Goal: Use online tool/utility: Utilize a website feature to perform a specific function

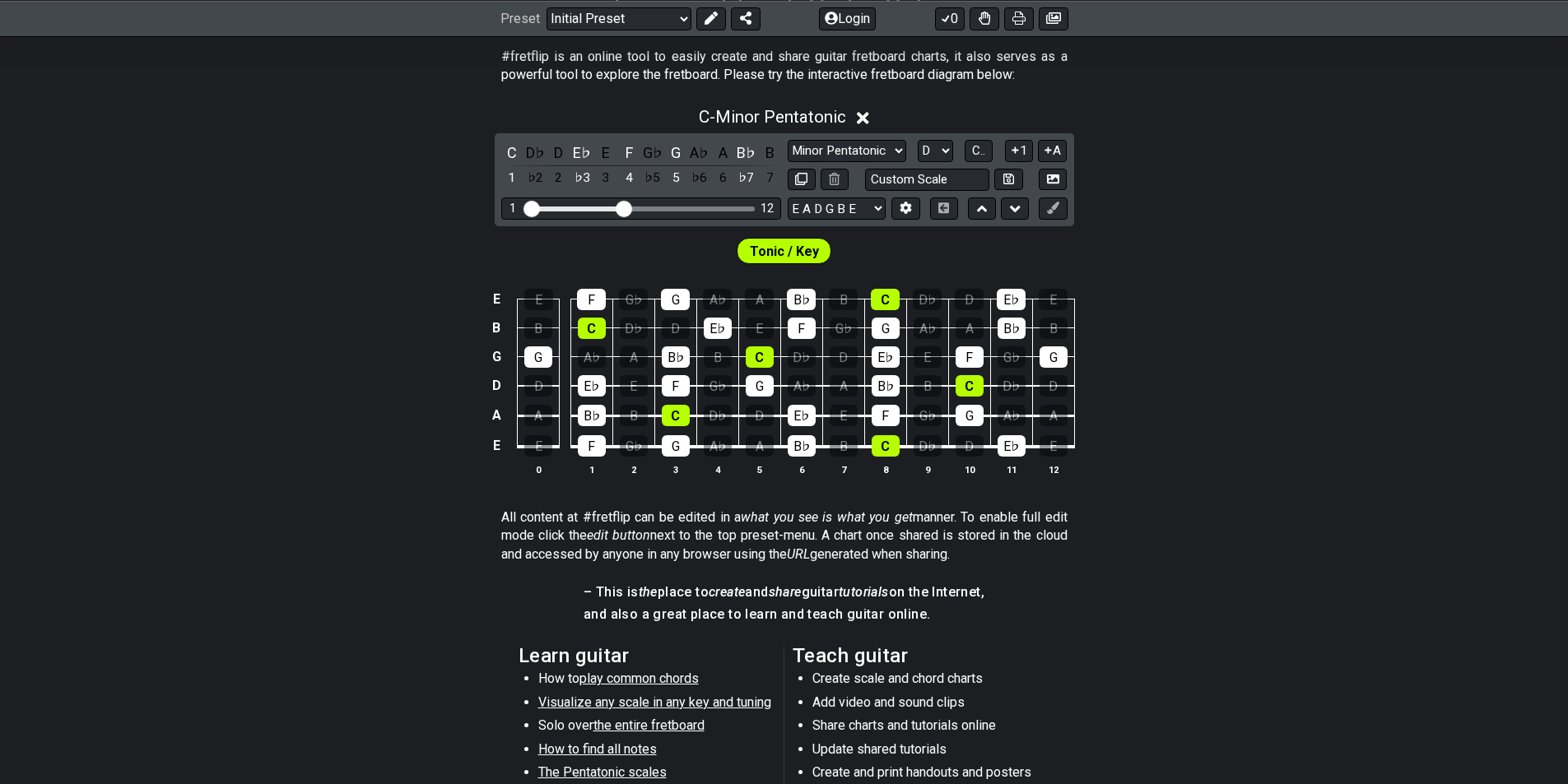
scroll to position [329, 0]
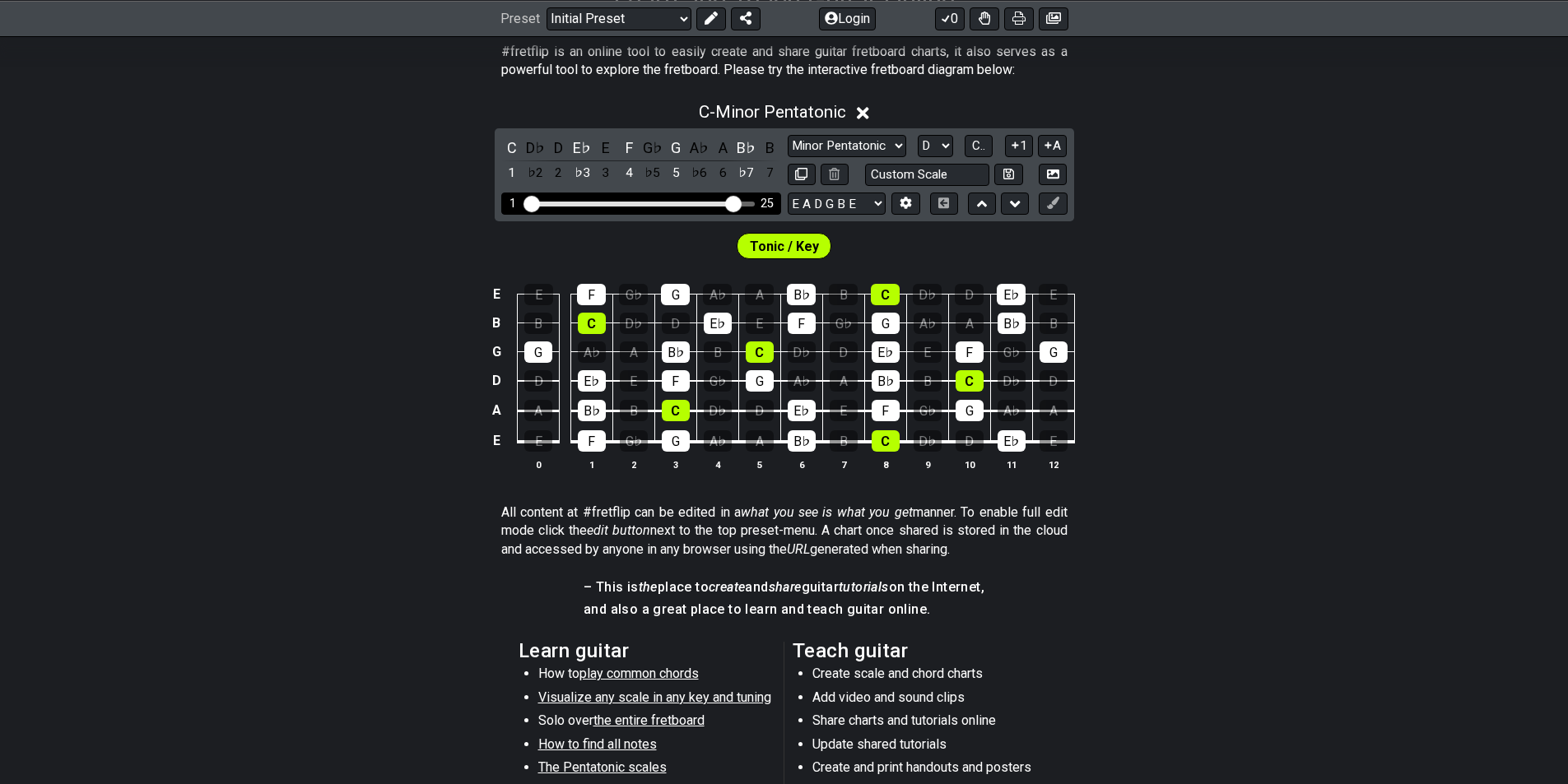
drag, startPoint x: 629, startPoint y: 205, endPoint x: 731, endPoint y: 204, distance: 102.0
click at [731, 203] on input "Visible fret range" at bounding box center [641, 203] width 234 height 0
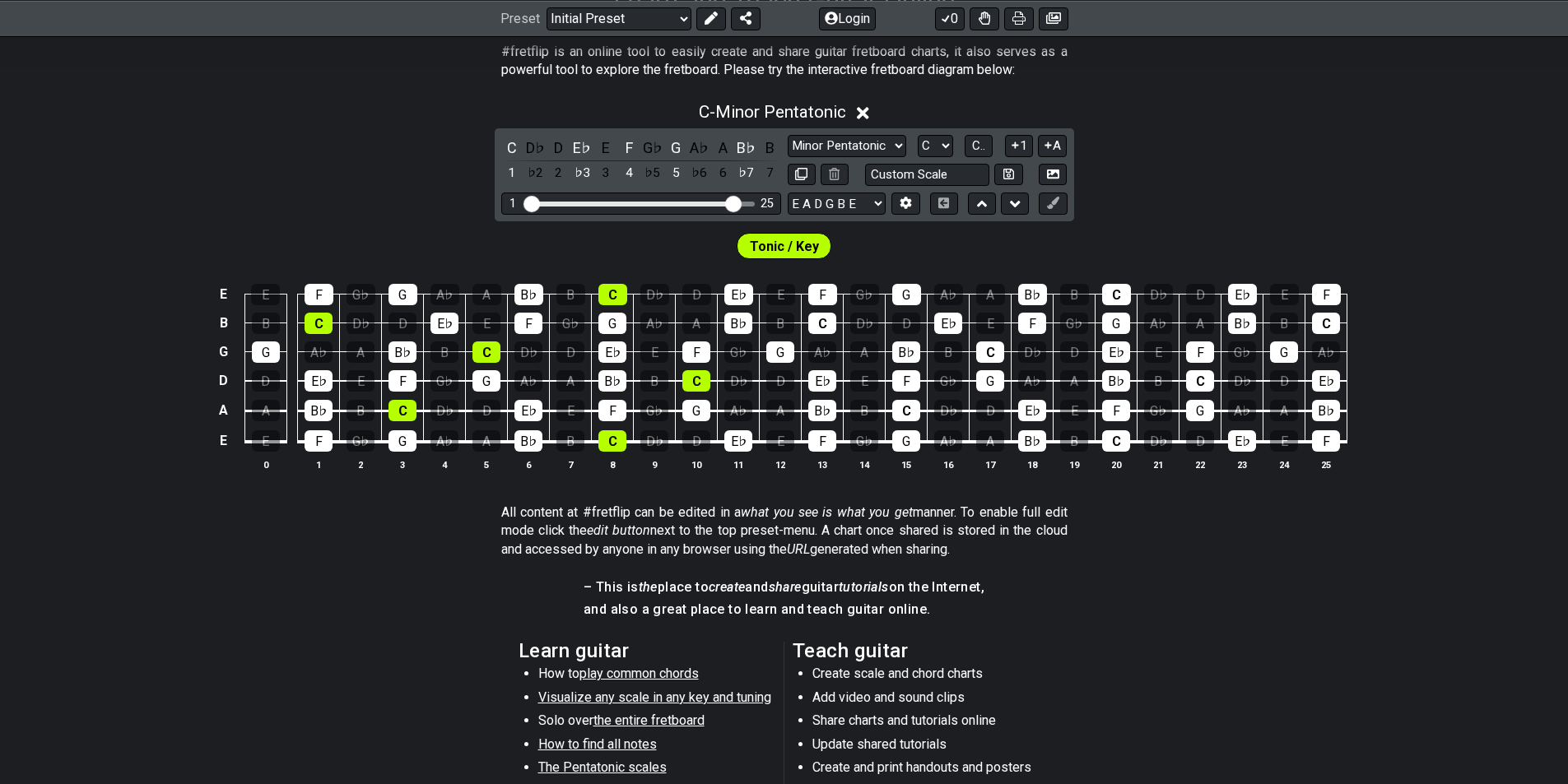
click at [1237, 188] on div "C - Minor Pentatonic C D♭ D E♭ E F G♭ G A♭ A B♭ B 1 ♭2 2 ♭3 3 4 ♭5 5 ♭6 6 ♭7 7 …" at bounding box center [784, 293] width 1568 height 401
drag, startPoint x: 733, startPoint y: 202, endPoint x: 705, endPoint y: 203, distance: 28.0
click at [705, 203] on input "Visible fret range" at bounding box center [641, 203] width 234 height 0
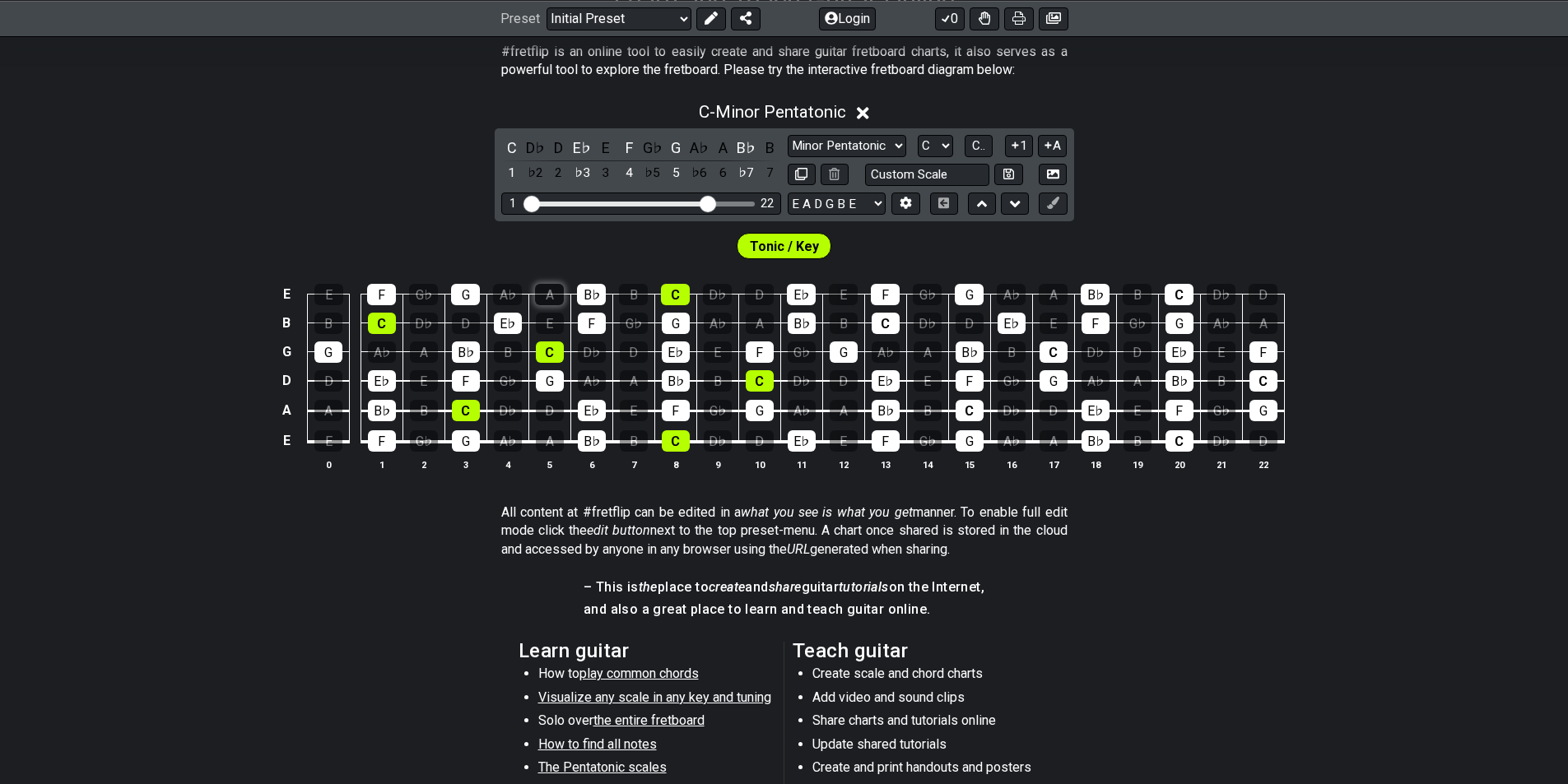
click at [546, 289] on div "A" at bounding box center [549, 295] width 28 height 21
click at [759, 297] on div "D" at bounding box center [759, 295] width 28 height 21
click at [850, 296] on div "E" at bounding box center [843, 295] width 28 height 21
click at [898, 148] on select "Minor Pentatonic Click to edit Minor Pentatonic Major Pentatonic Minor Blues Ma…" at bounding box center [846, 146] width 118 height 22
click at [892, 152] on select "Minor Pentatonic Click to edit Minor Pentatonic Major Pentatonic Minor Blues Ma…" at bounding box center [846, 146] width 118 height 22
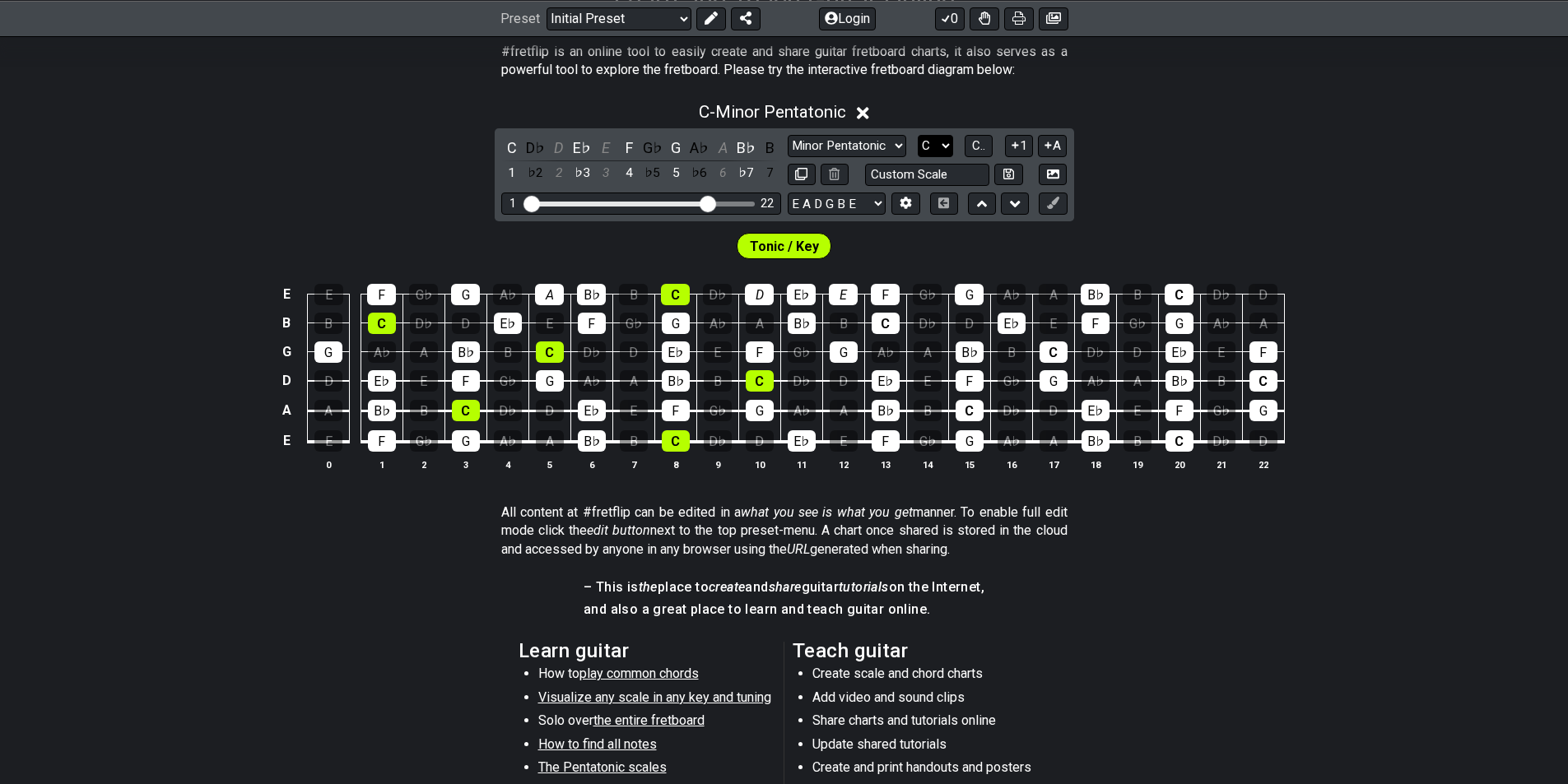
click at [945, 145] on select "A♭ A A♯ B♭ B C C♯ D♭ D D♯ E♭ E F F♯ G♭ G G♯" at bounding box center [935, 146] width 36 height 22
click at [917, 135] on select "A♭ A A♯ B♭ B C C♯ D♭ D D♯ E♭ E F F♯ G♭ G G♯" at bounding box center [935, 146] width 36 height 22
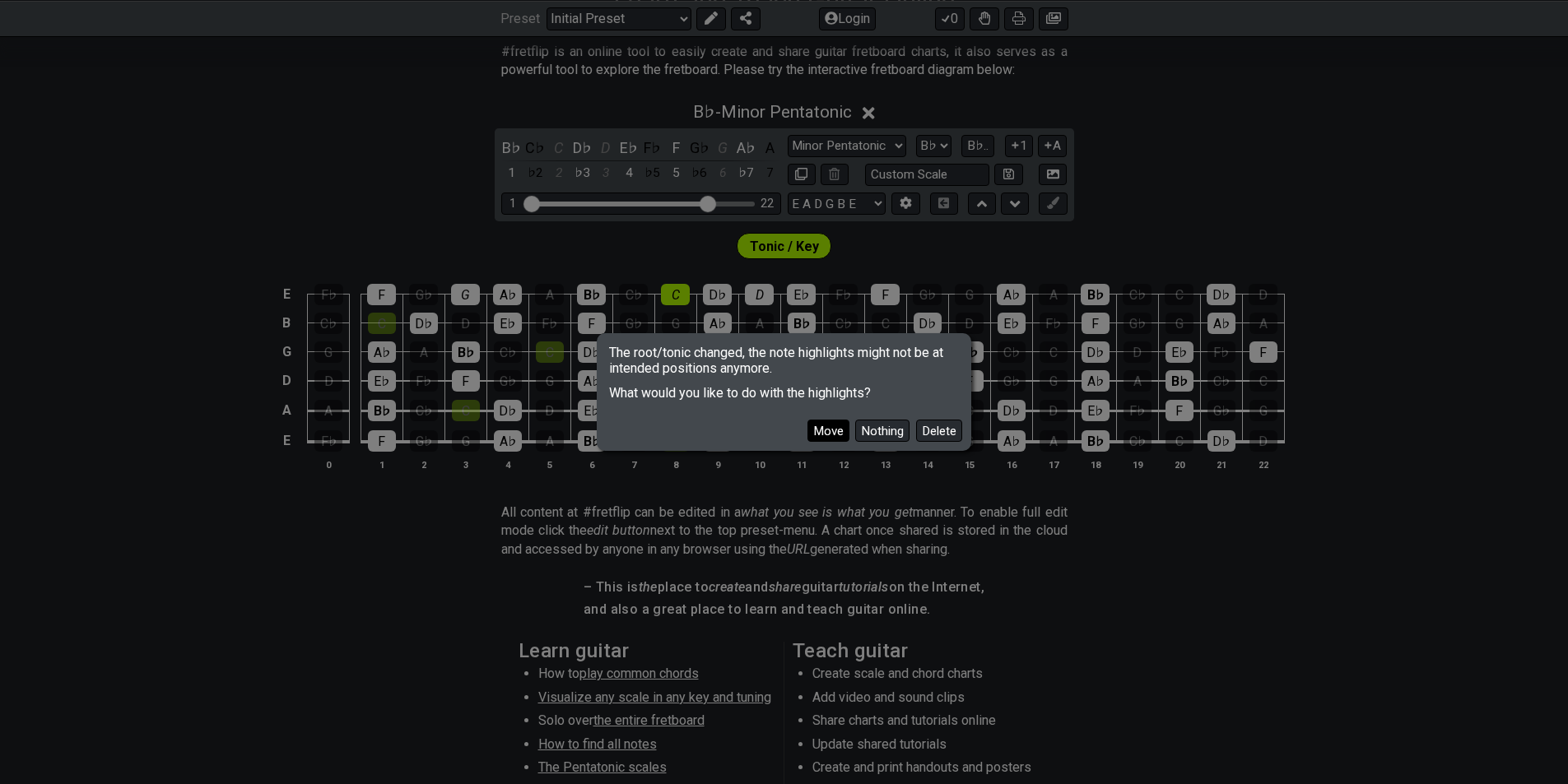
click at [835, 423] on button "Move" at bounding box center [828, 431] width 42 height 22
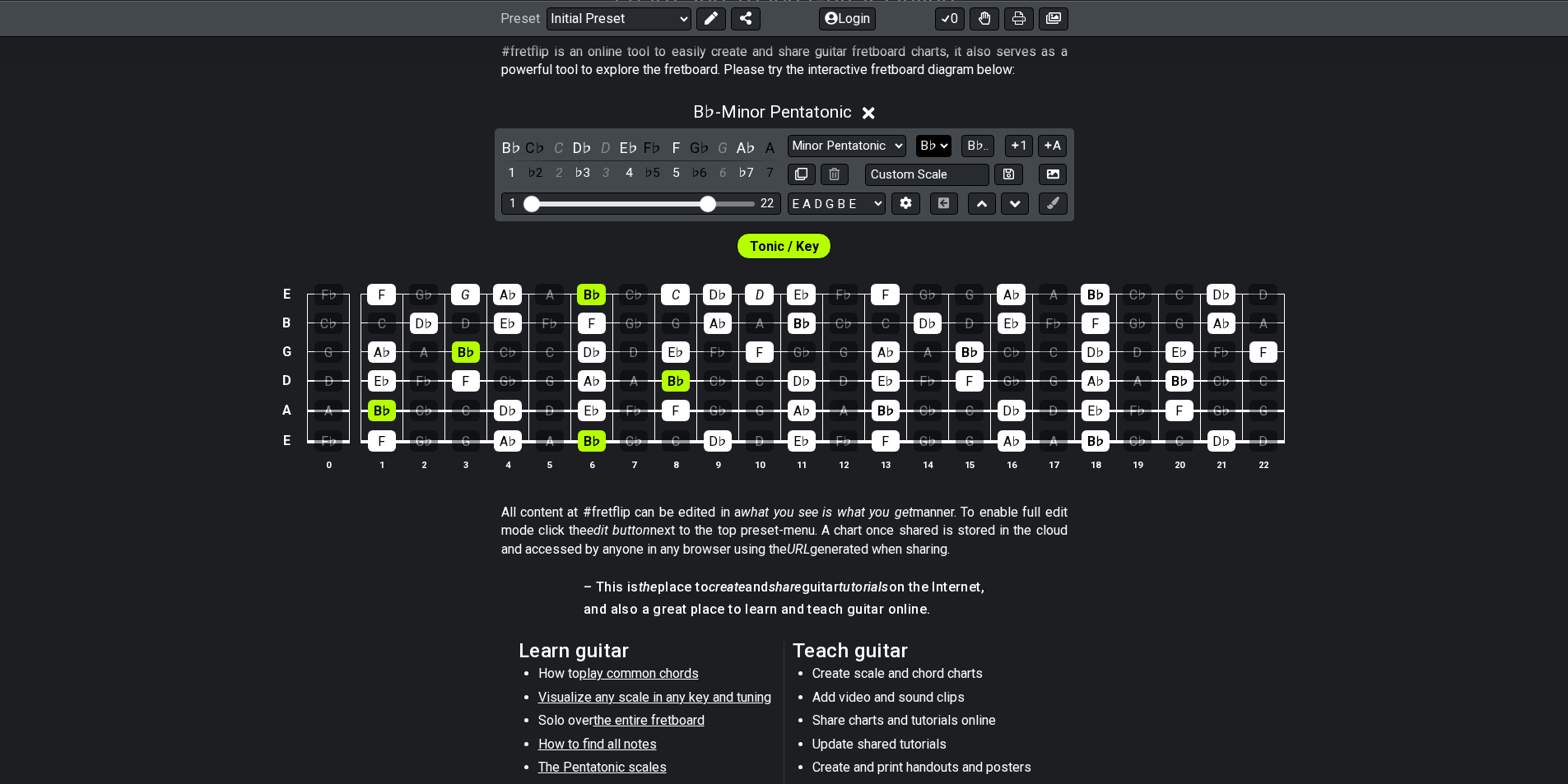
click at [945, 145] on select "A♭ A A♯ B♭ B C C♯ D♭ D D♯ E♭ E F F♯ G♭ G G♯" at bounding box center [934, 146] width 36 height 22
click at [916, 135] on select "A♭ A A♯ B♭ B C C♯ D♭ D D♯ E♭ E F F♯ G♭ G G♯" at bounding box center [934, 146] width 36 height 22
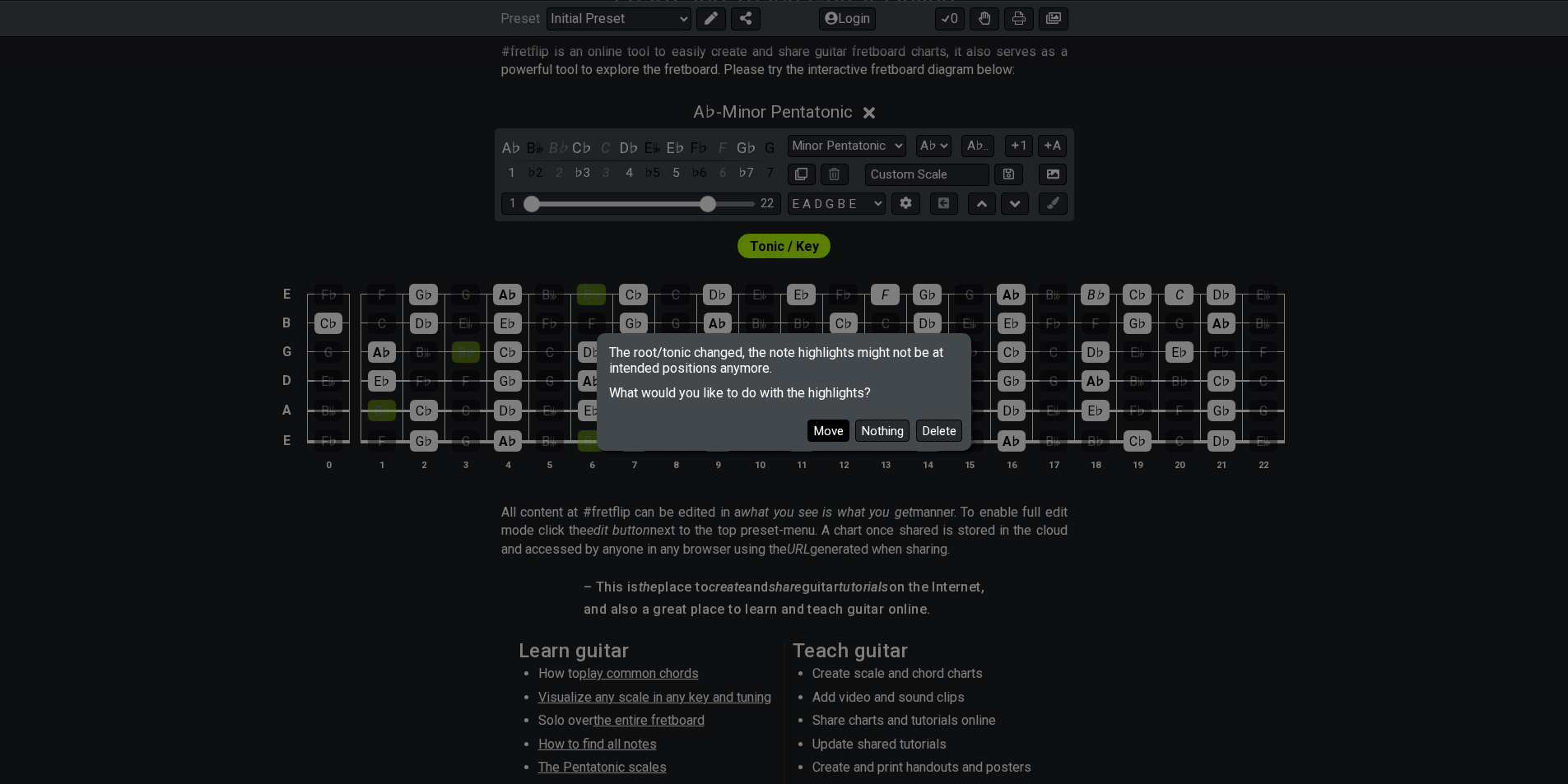
click at [835, 433] on button "Move" at bounding box center [828, 431] width 42 height 22
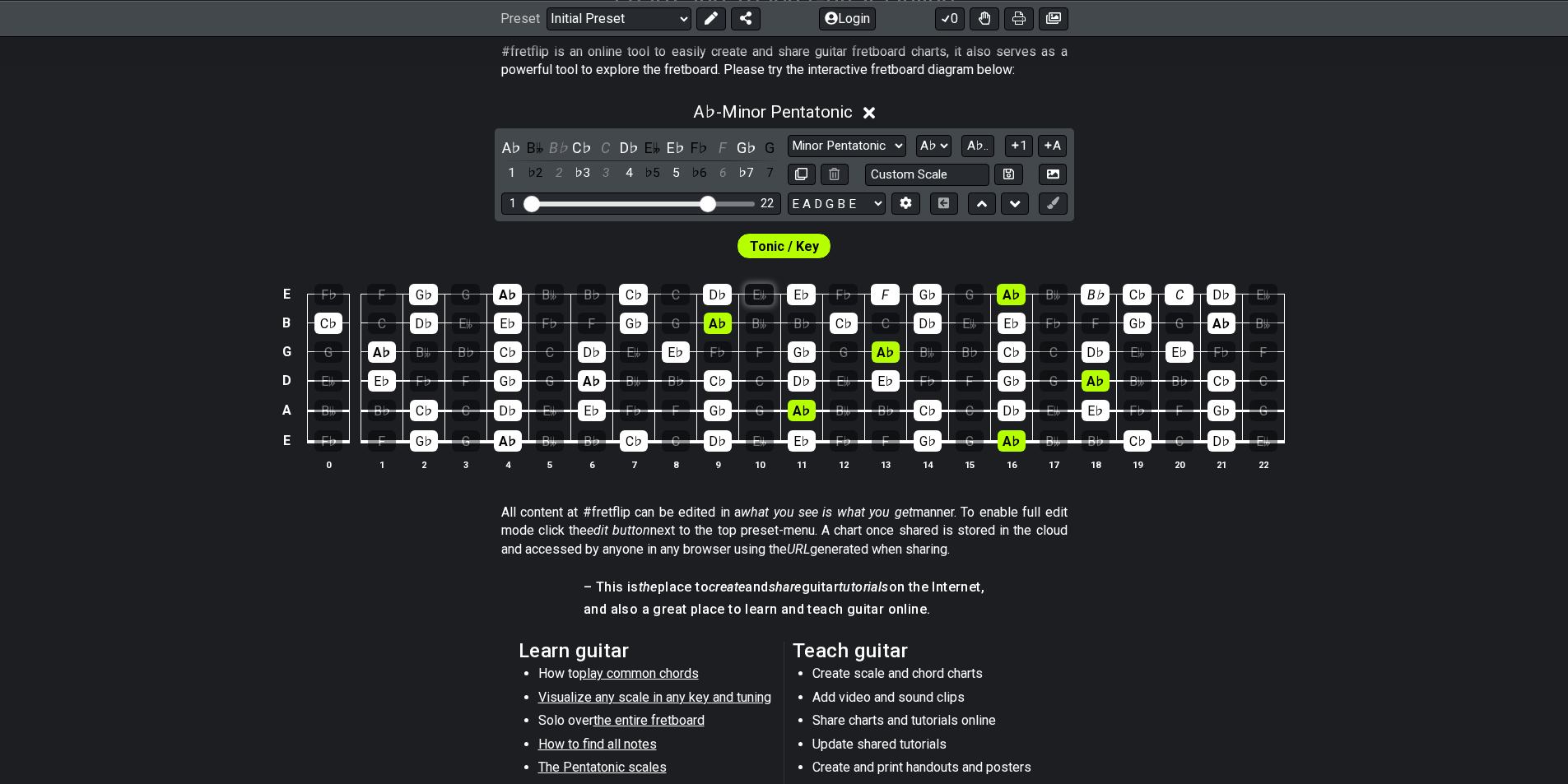
drag, startPoint x: 641, startPoint y: 291, endPoint x: 748, endPoint y: 293, distance: 107.0
drag, startPoint x: 748, startPoint y: 293, endPoint x: 806, endPoint y: 282, distance: 59.0
drag, startPoint x: 806, startPoint y: 282, endPoint x: 797, endPoint y: 297, distance: 17.5
click at [797, 297] on div "E♭" at bounding box center [801, 295] width 28 height 21
click at [712, 299] on div "D♭" at bounding box center [717, 295] width 28 height 21
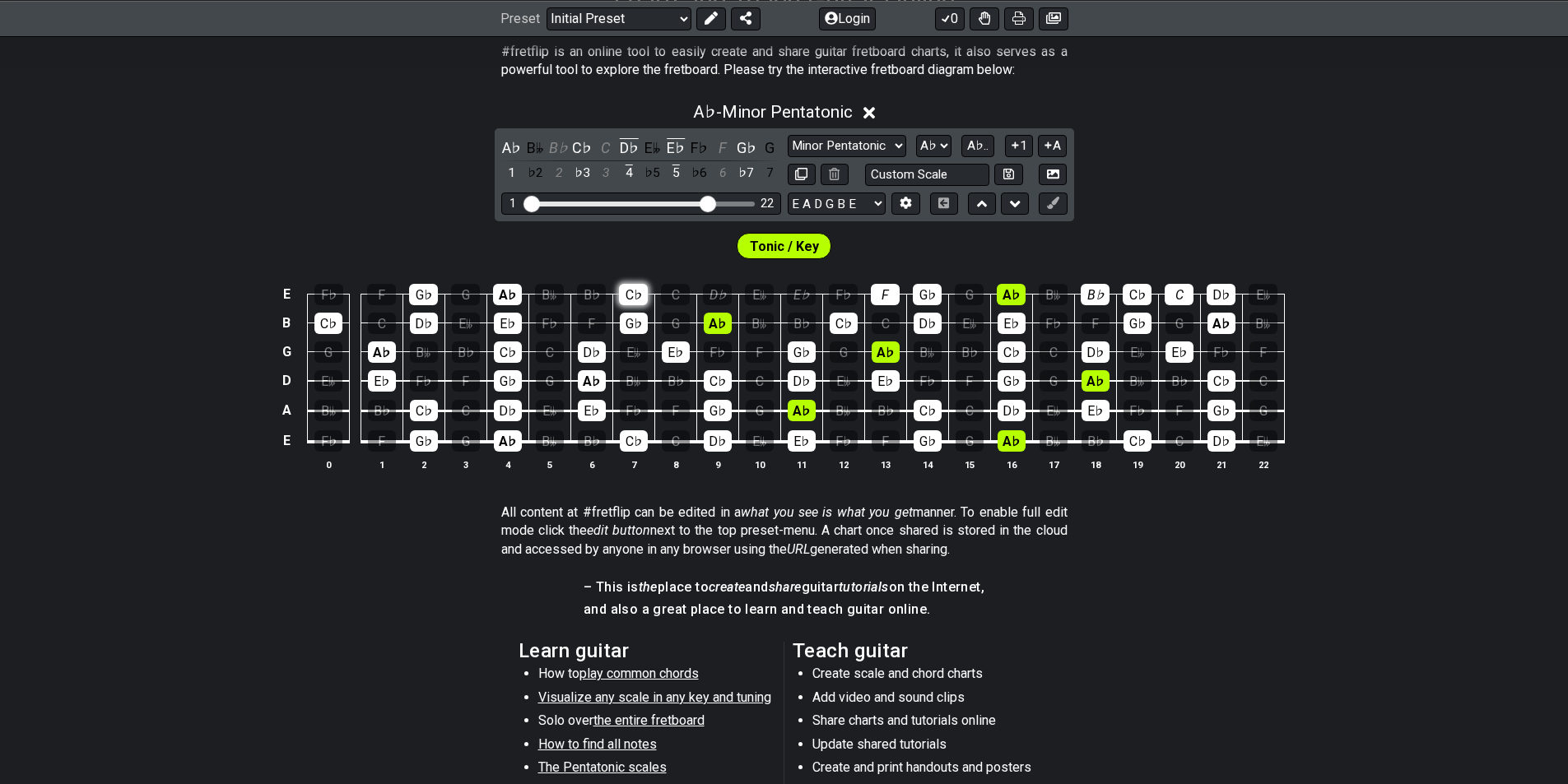
click at [646, 296] on div "C♭" at bounding box center [634, 295] width 28 height 21
drag, startPoint x: 876, startPoint y: 289, endPoint x: 895, endPoint y: 291, distance: 19.1
click at [879, 289] on div "F" at bounding box center [885, 295] width 28 height 21
click at [925, 295] on div "G♭" at bounding box center [927, 295] width 28 height 21
click at [1018, 291] on div "A♭" at bounding box center [1011, 295] width 28 height 21
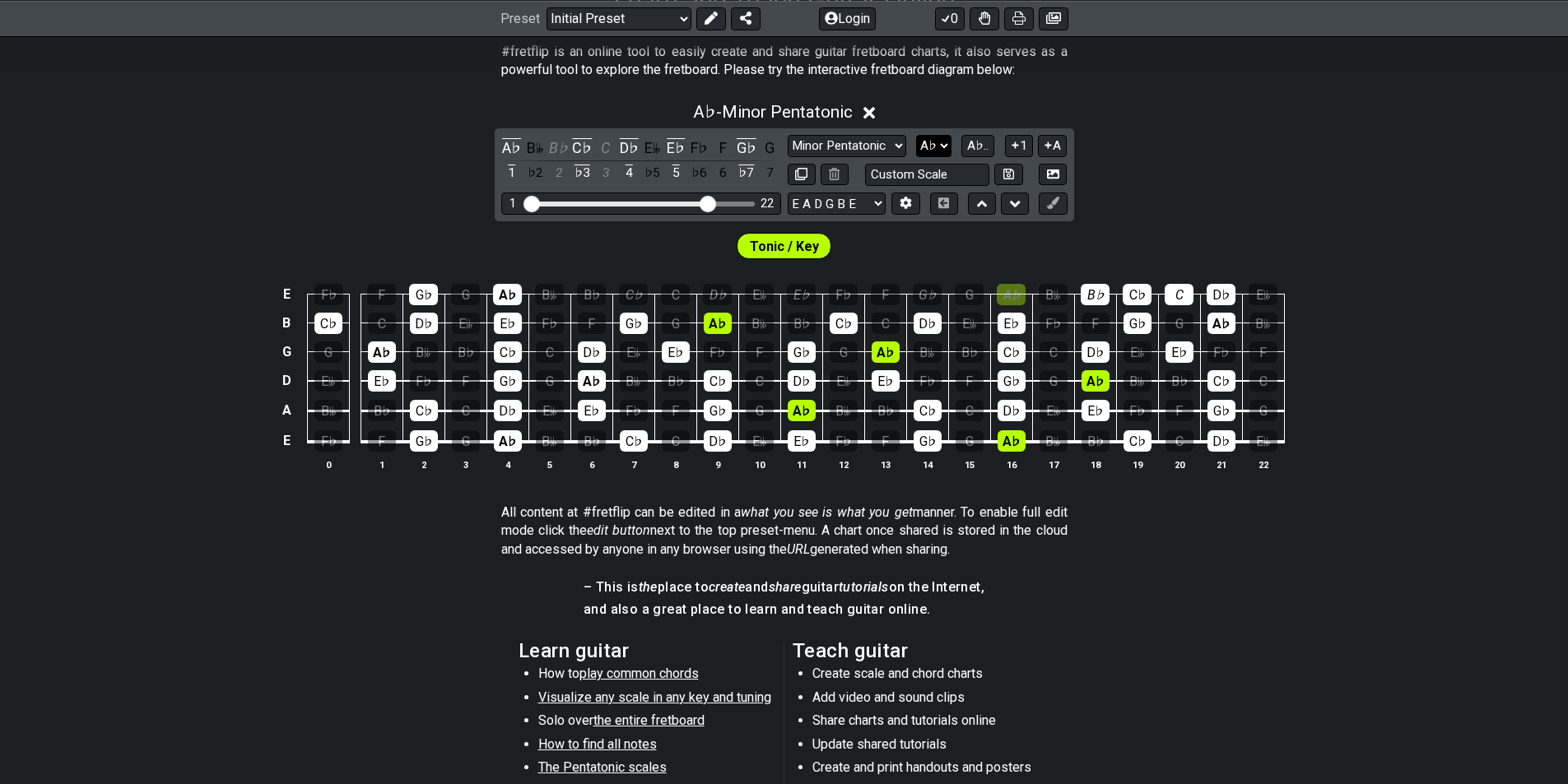
click at [938, 147] on select "A♭ A A♯ B♭ B C C♯ D♭ D D♯ E♭ E F F♯ G♭ G G♯" at bounding box center [934, 146] width 36 height 22
select select "Bb"
click at [916, 135] on select "A♭ A A♯ B♭ B C C♯ D♭ D D♯ E♭ E F F♯ G♭ G G♯" at bounding box center [934, 146] width 36 height 22
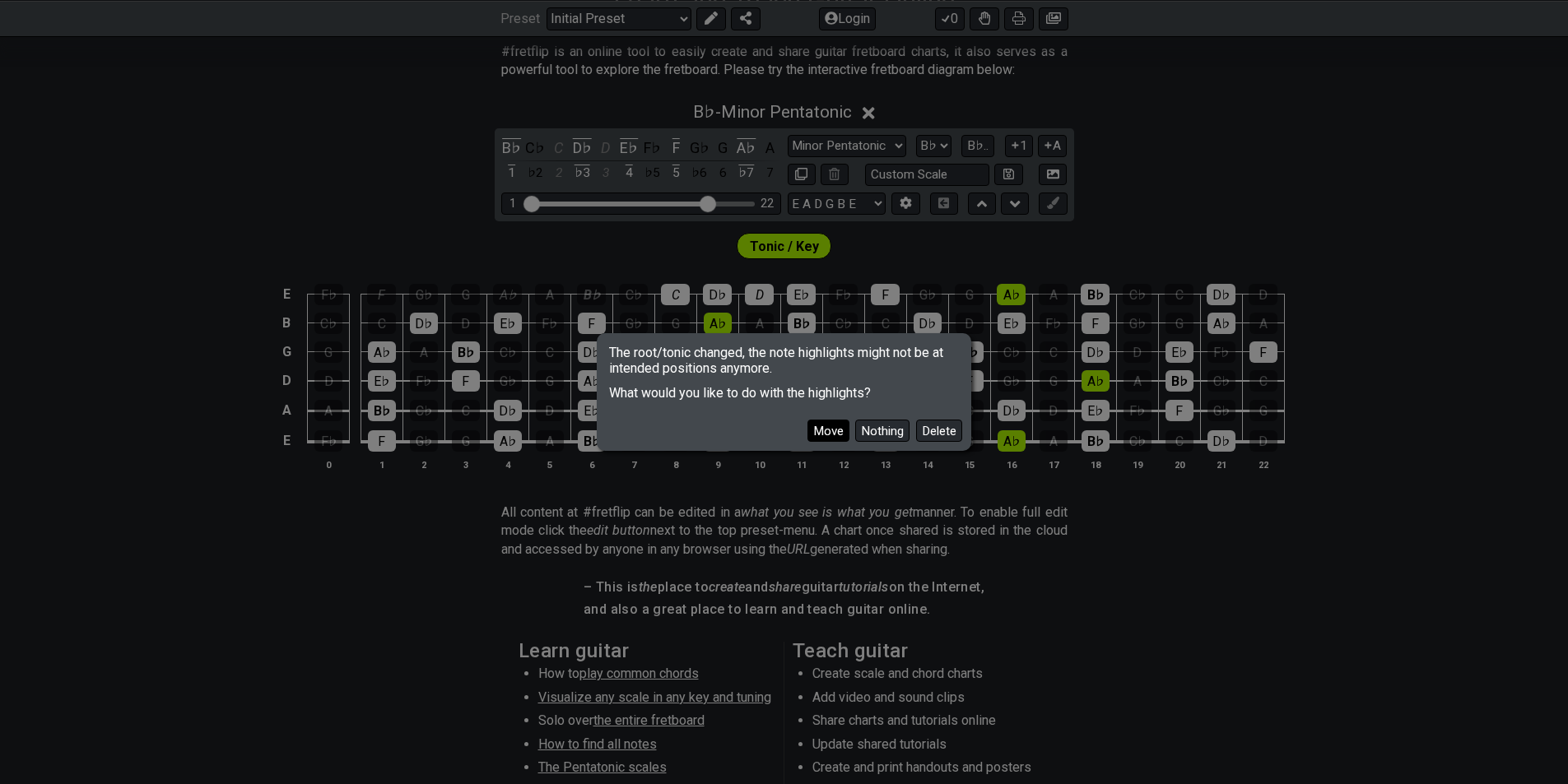
click at [837, 433] on button "Move" at bounding box center [828, 431] width 42 height 22
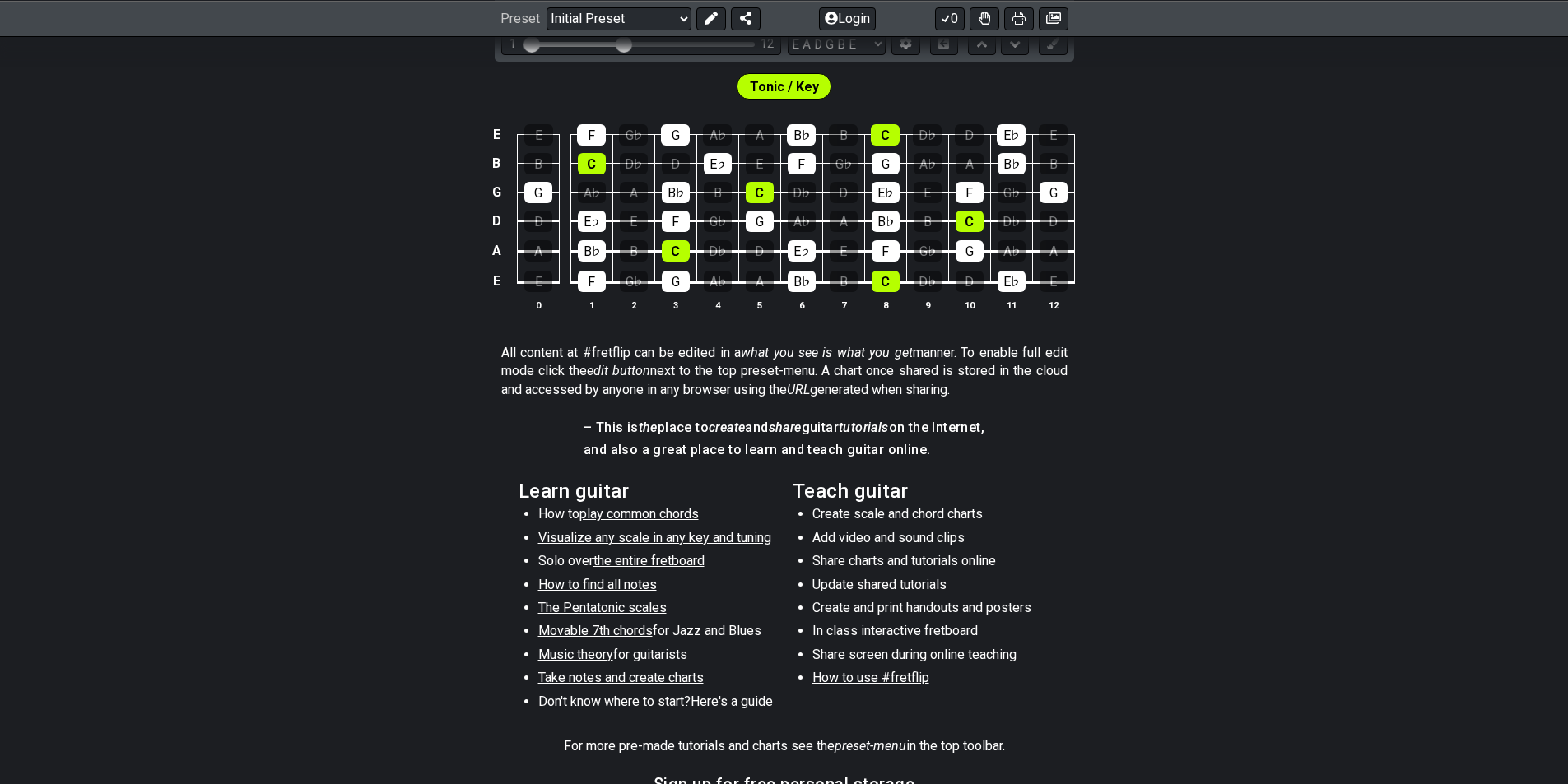
scroll to position [329, 0]
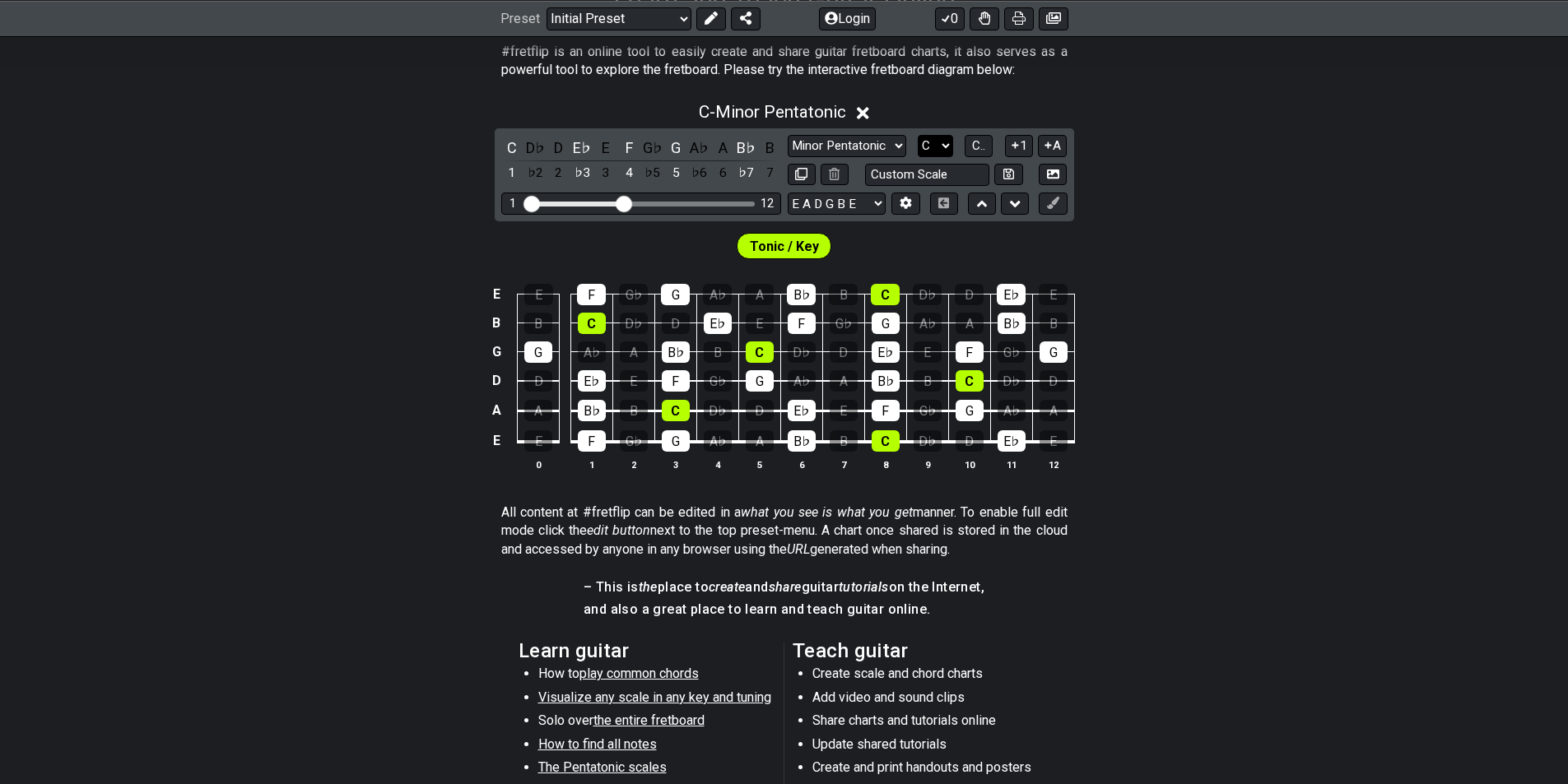
click at [947, 148] on select "A♭ A A♯ B♭ B C C♯ D♭ D D♯ E♭ E F F♯ G♭ G G♯" at bounding box center [935, 146] width 36 height 22
select select "Bb"
click at [917, 135] on select "A♭ A A♯ B♭ B C C♯ D♭ D D♯ E♭ E F F♯ G♭ G G♯" at bounding box center [935, 146] width 36 height 22
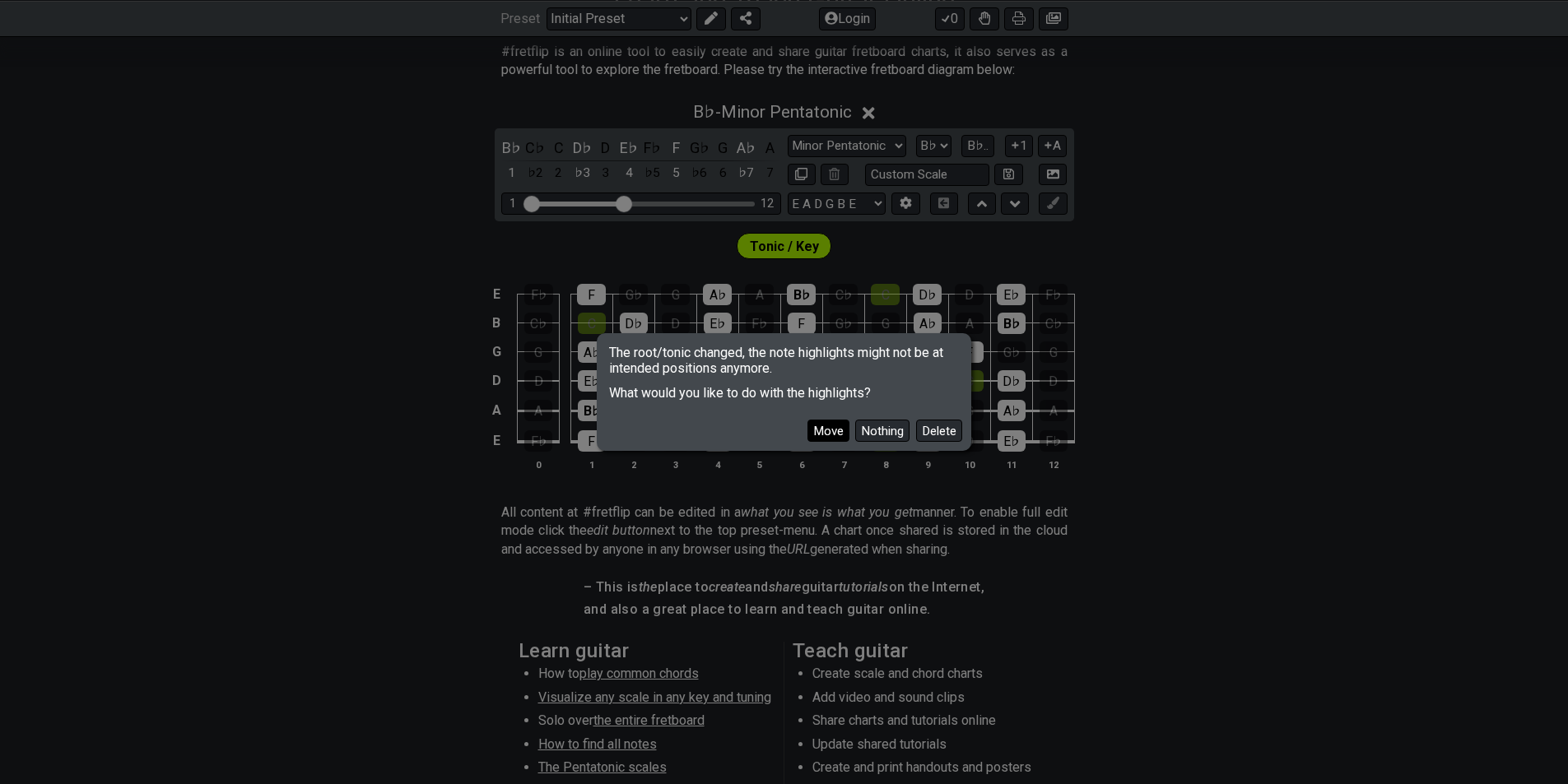
click at [828, 432] on button "Move" at bounding box center [828, 431] width 42 height 22
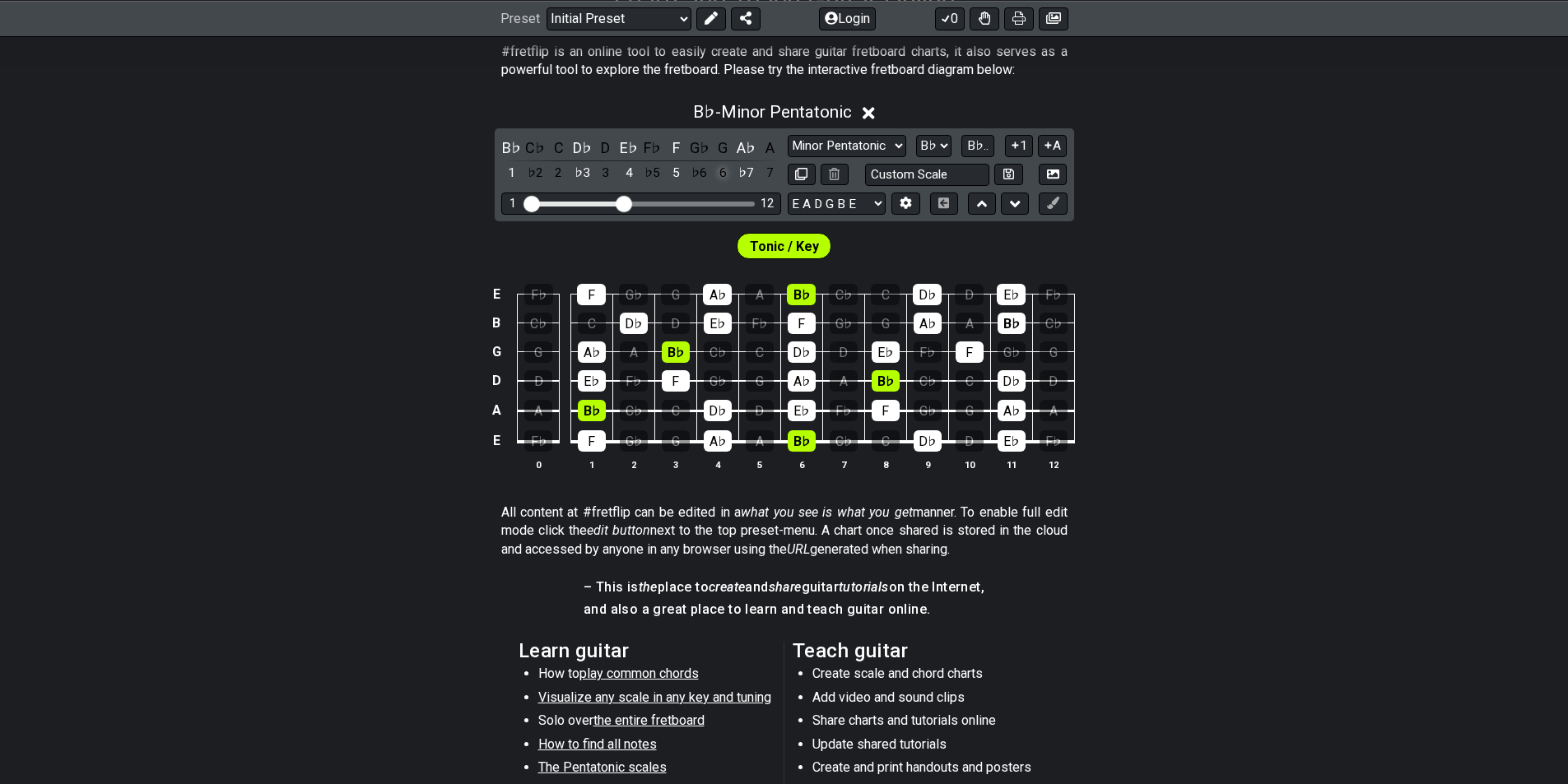
click at [723, 174] on div "6" at bounding box center [723, 173] width 21 height 22
click at [652, 174] on div "♭5" at bounding box center [652, 173] width 21 height 22
click at [558, 171] on div "2" at bounding box center [559, 173] width 21 height 22
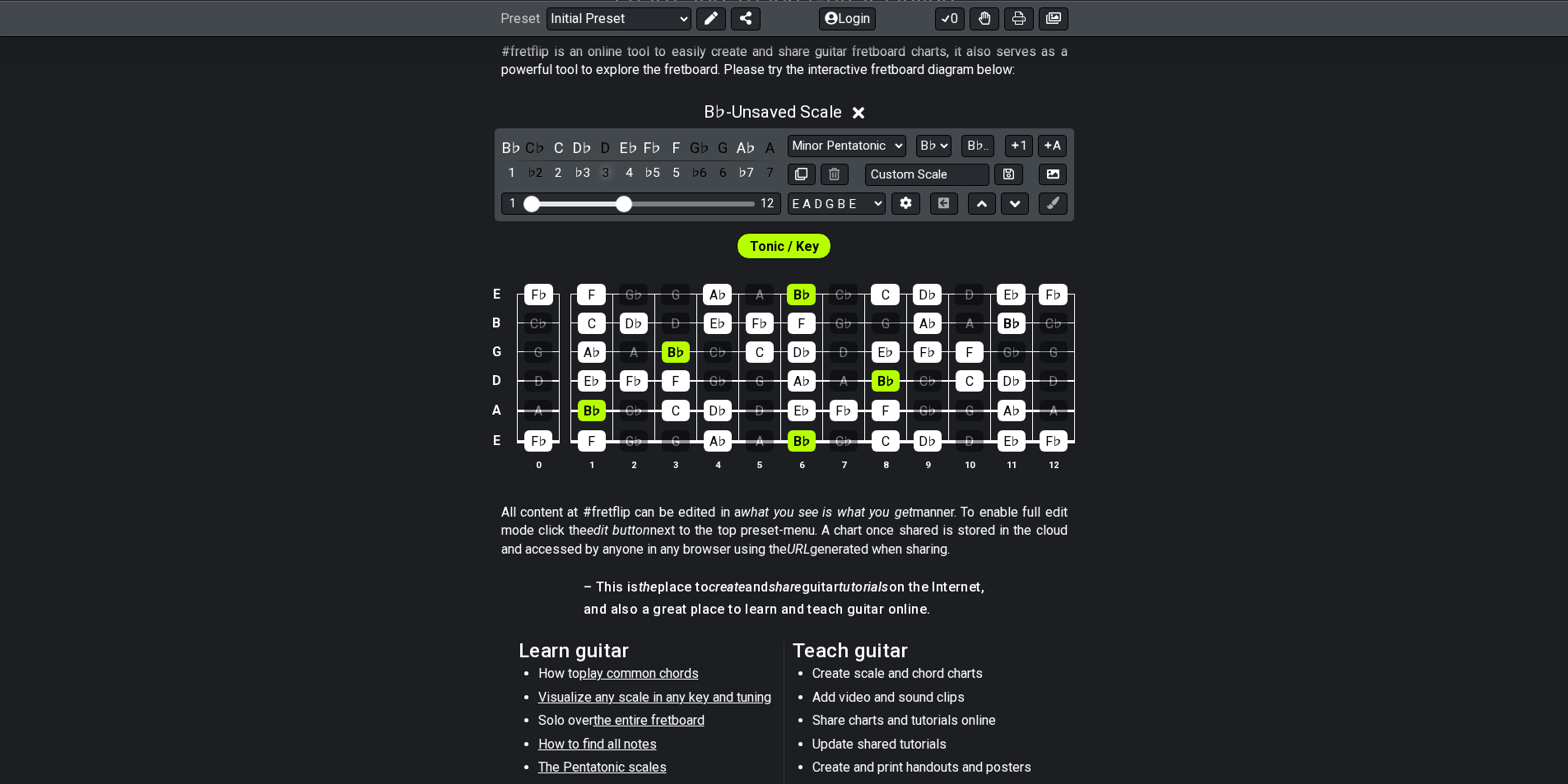
click at [606, 167] on div "3" at bounding box center [606, 173] width 21 height 22
click at [1240, 201] on div "B♭ - Unsaved Scale B♭ C♭ C D♭ D E♭ F♭ F G♭ G A♭ A 1 ♭2 2 ♭3 3 4 ♭5 5 ♭6 6 ♭7 7 …" at bounding box center [784, 293] width 1568 height 401
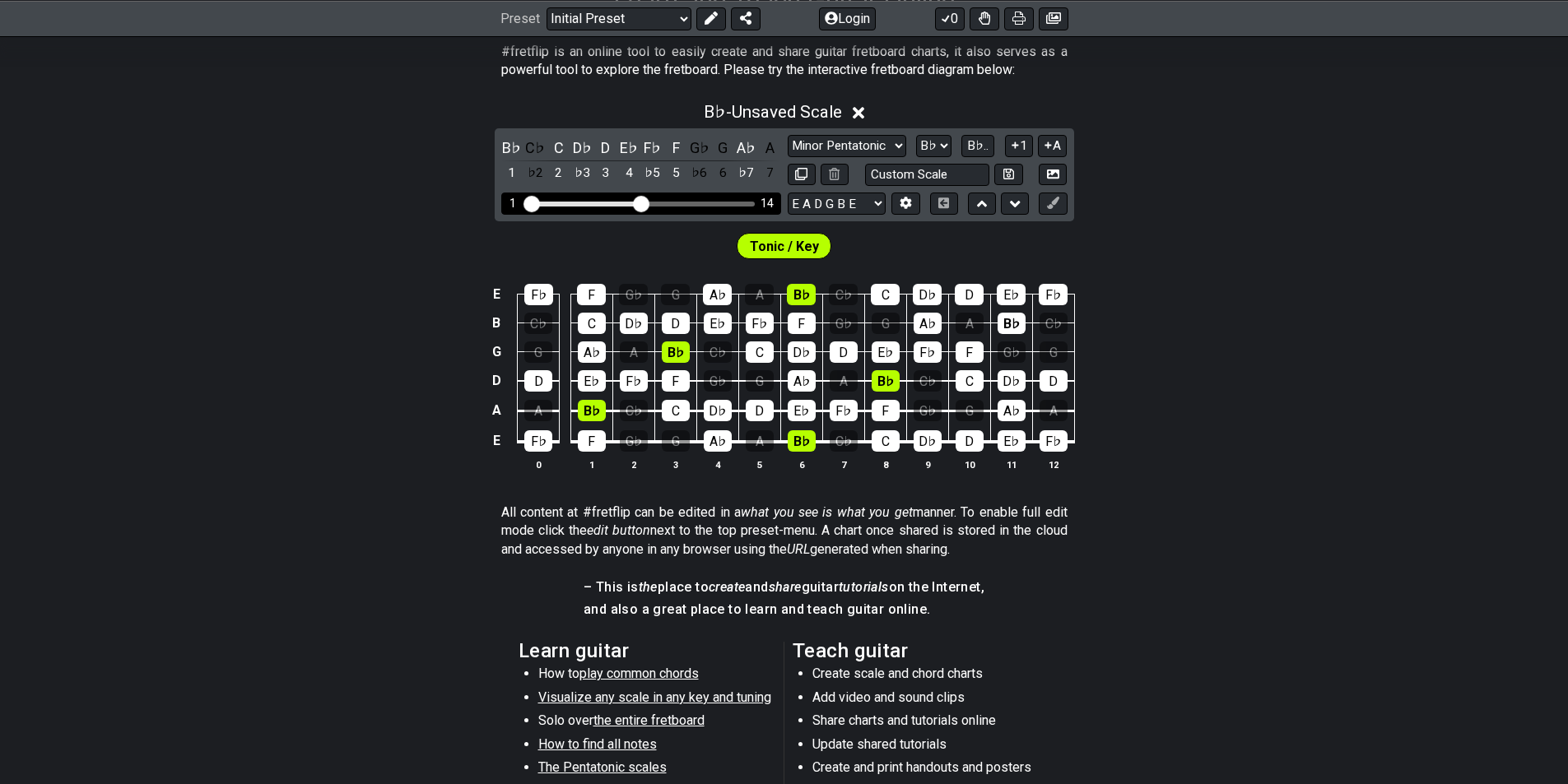
drag, startPoint x: 626, startPoint y: 199, endPoint x: 641, endPoint y: 199, distance: 15.0
click at [641, 203] on input "Visible fret range" at bounding box center [641, 203] width 234 height 0
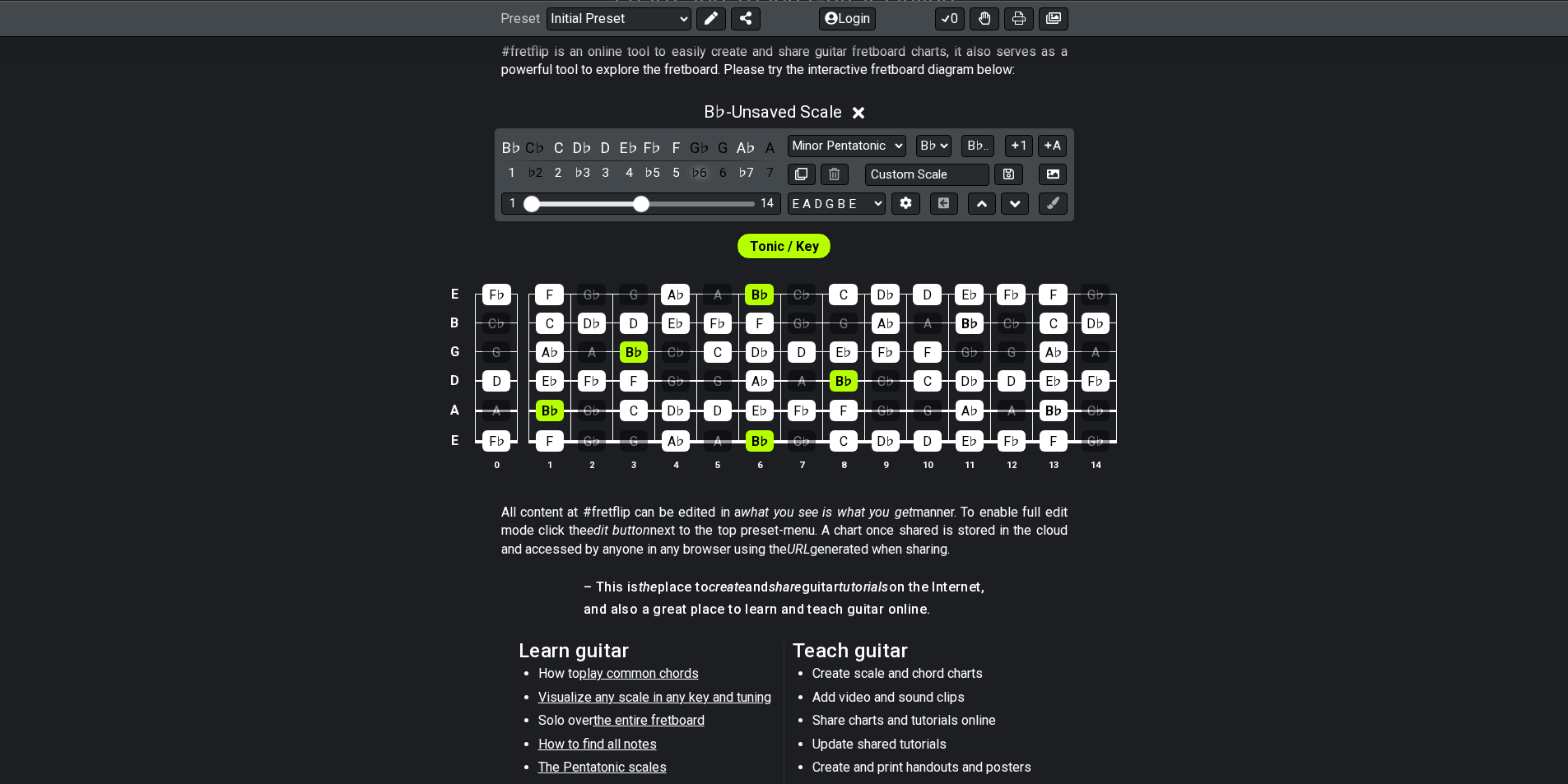
click at [704, 170] on div "♭6" at bounding box center [699, 173] width 21 height 22
